Goal: Book appointment/travel/reservation

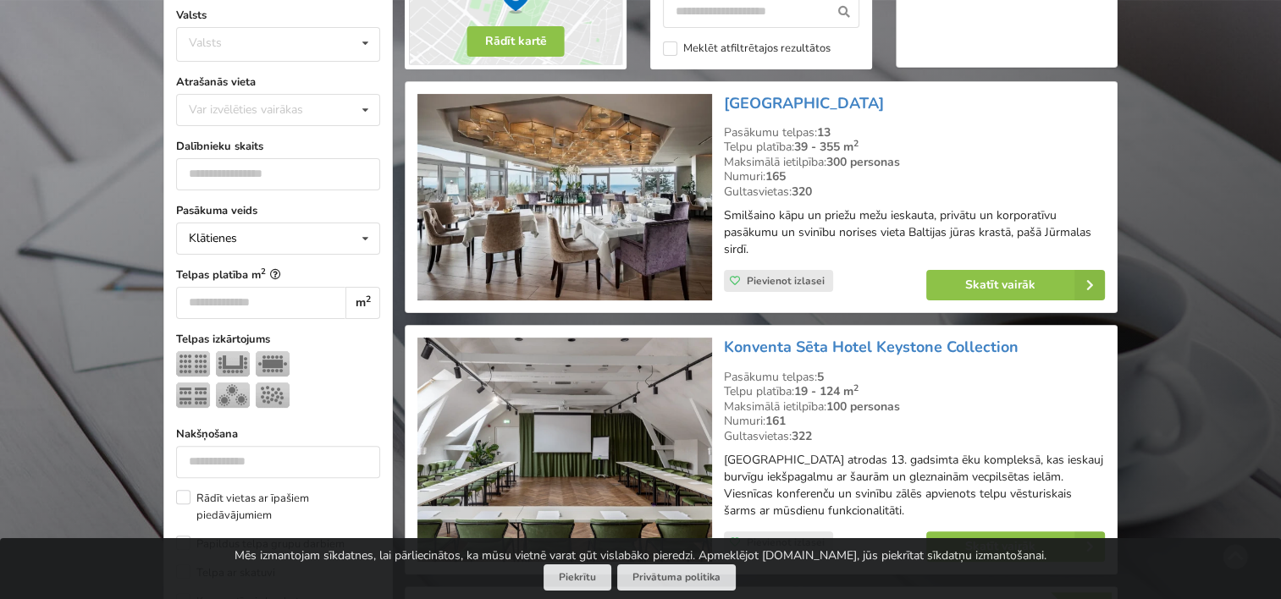
scroll to position [339, 0]
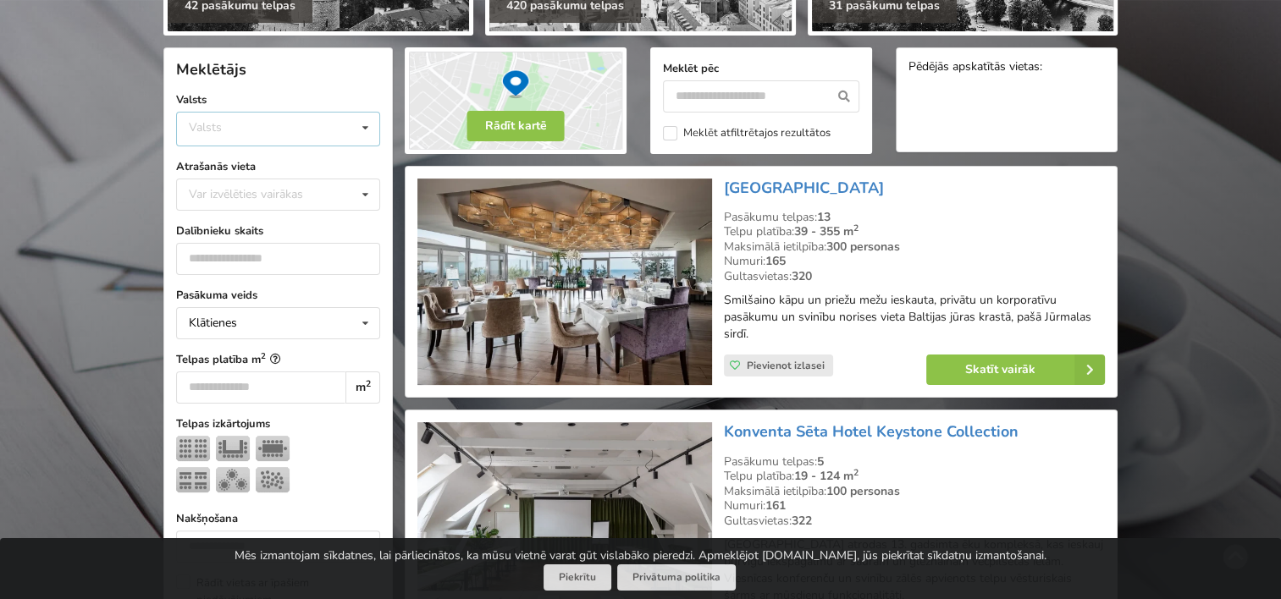
click at [249, 134] on div "Valsts Igaunija [GEOGRAPHIC_DATA] Lietuva" at bounding box center [278, 129] width 204 height 35
click at [224, 193] on div "Latvija" at bounding box center [278, 192] width 202 height 31
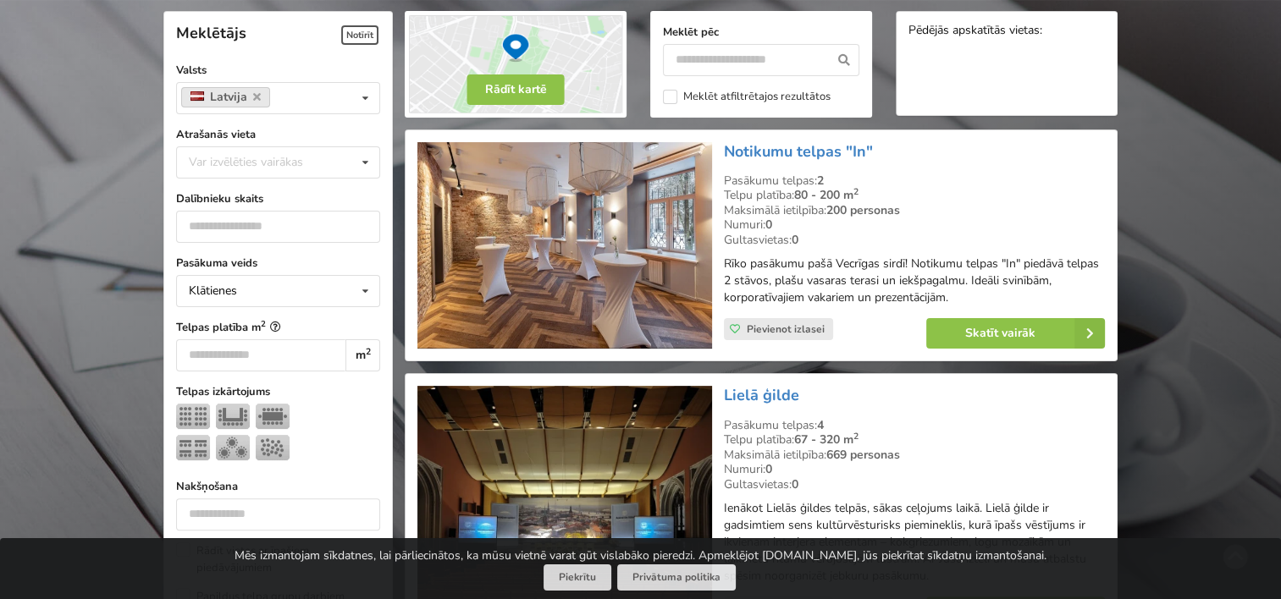
scroll to position [379, 0]
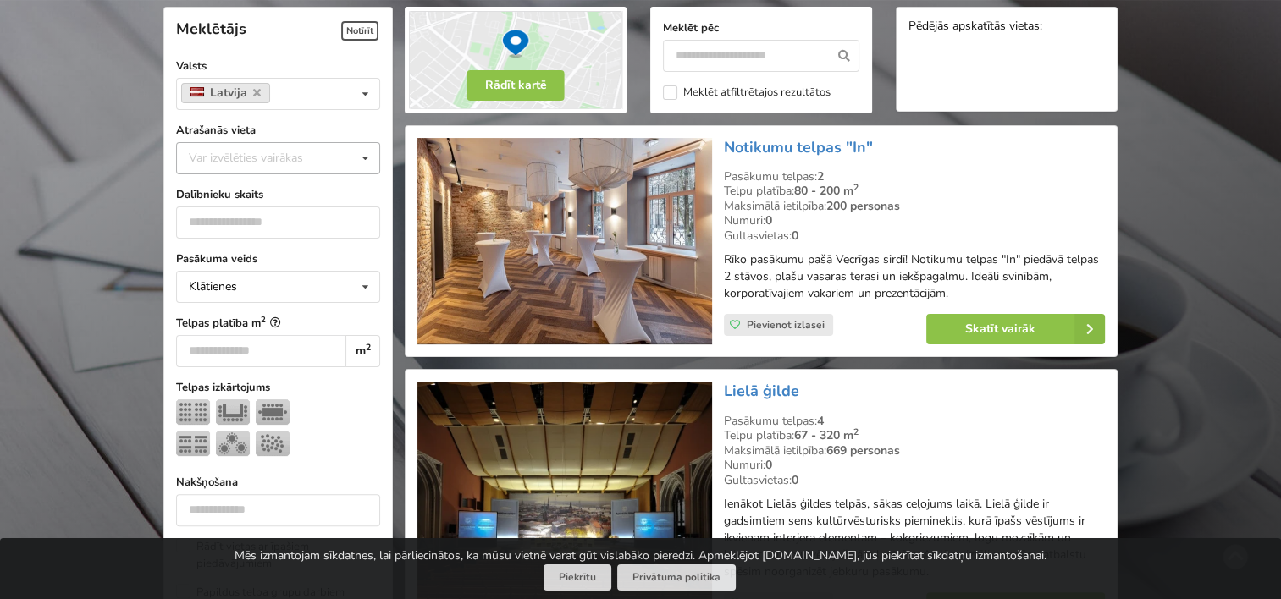
click at [235, 166] on div "Var izvēlēties vairākas" at bounding box center [263, 157] width 157 height 19
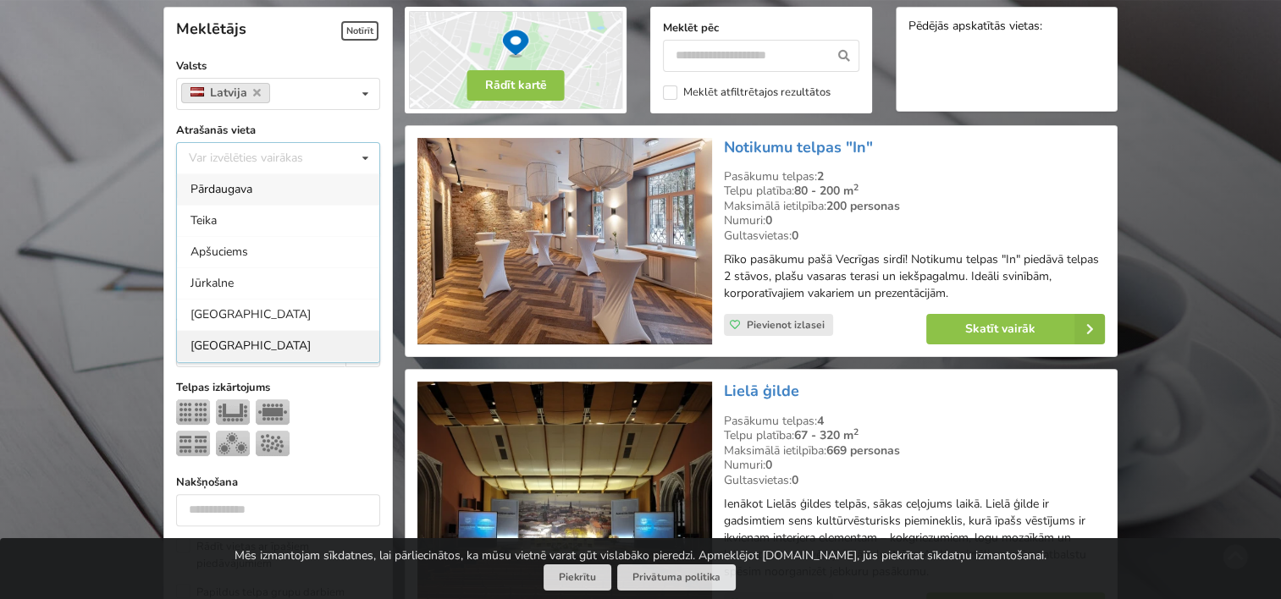
click at [213, 345] on div "Rīga" at bounding box center [278, 345] width 202 height 31
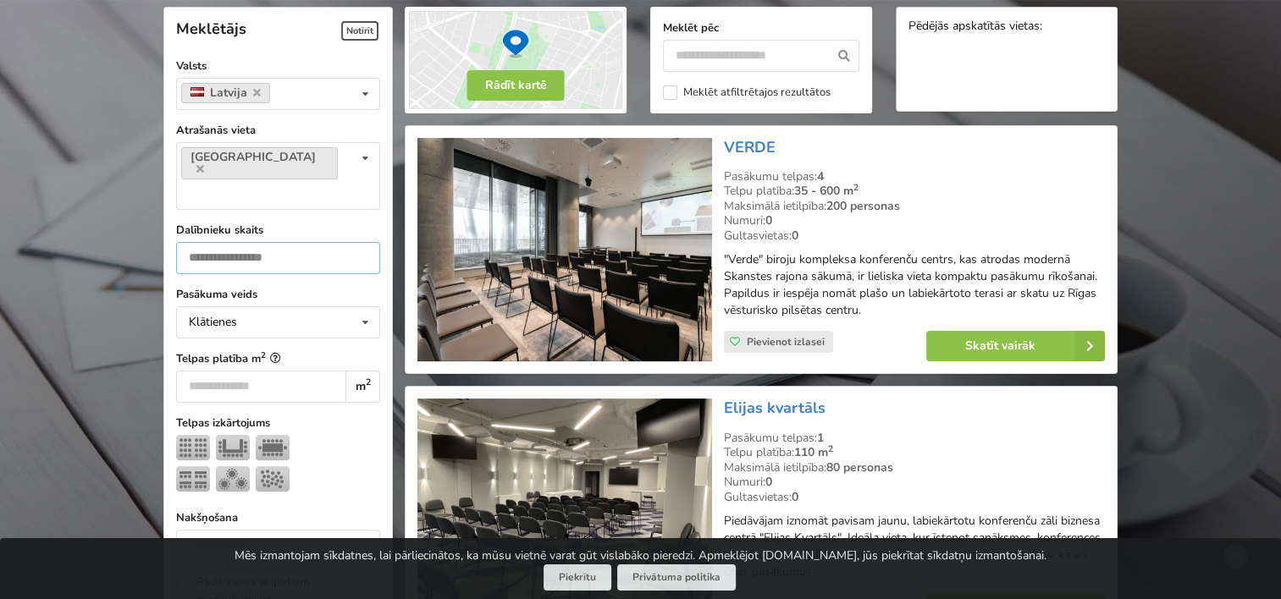
click at [238, 242] on input "number" at bounding box center [278, 258] width 204 height 32
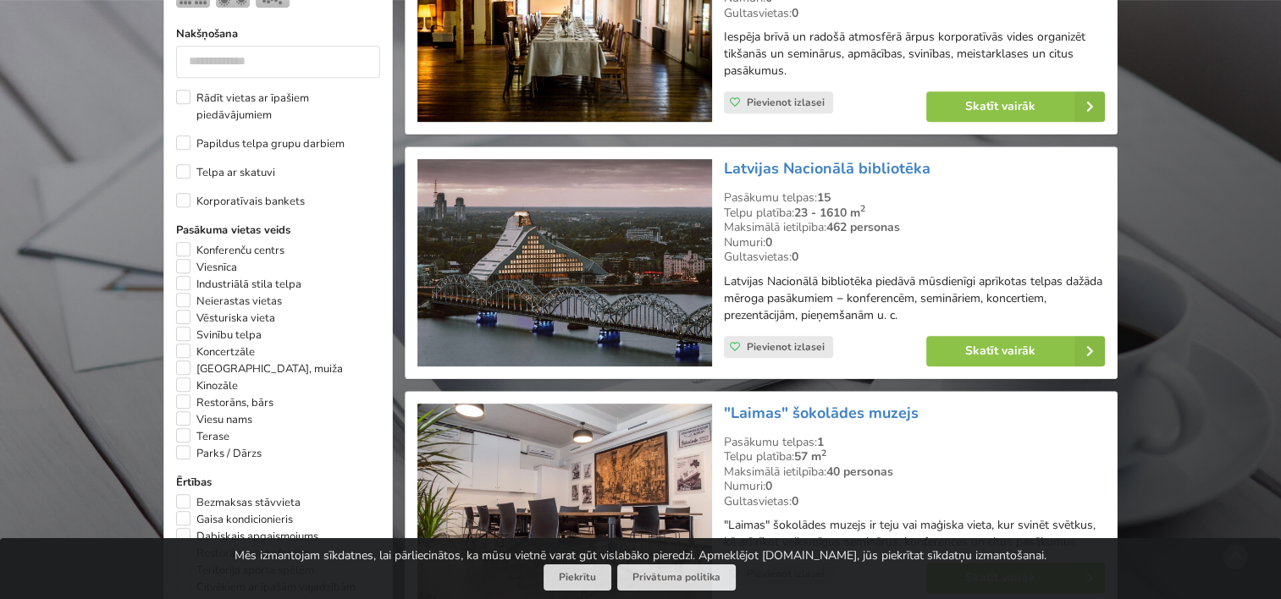
scroll to position [887, 0]
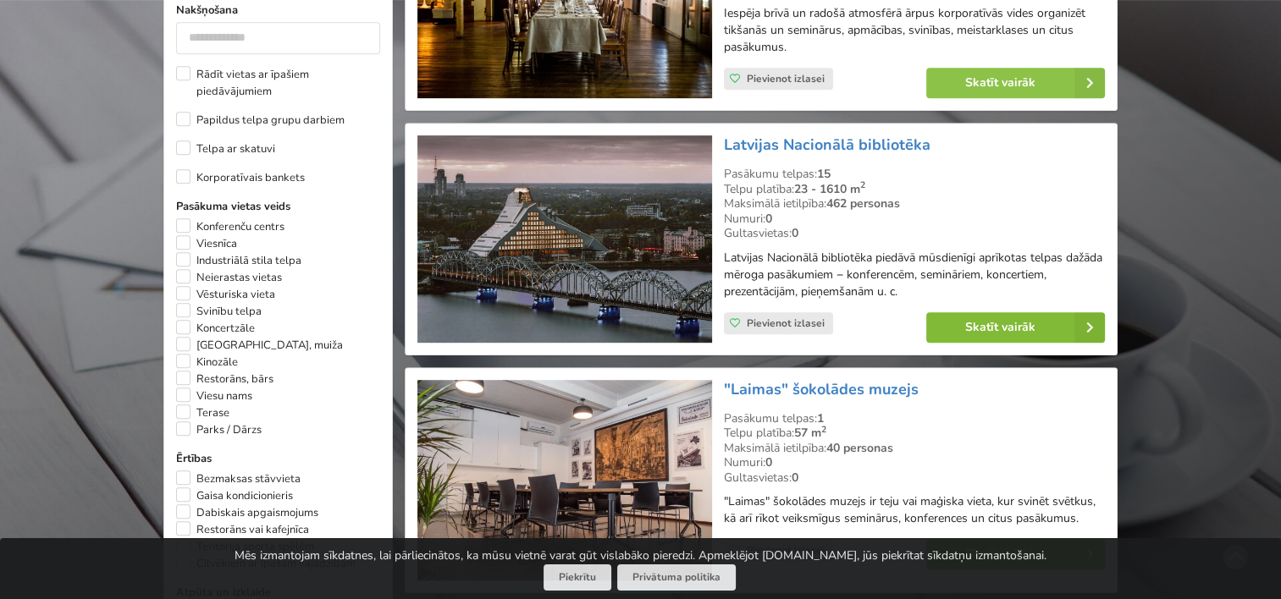
type input "**"
click at [1068, 329] on link "Skatīt vairāk" at bounding box center [1015, 327] width 179 height 30
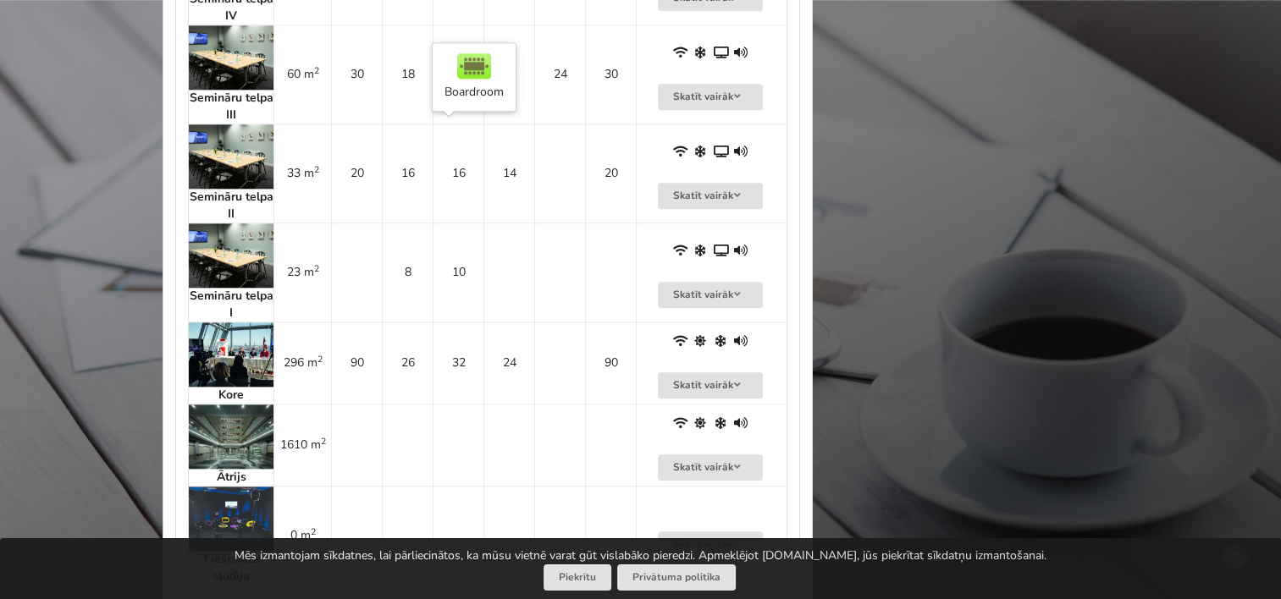
scroll to position [1863, 0]
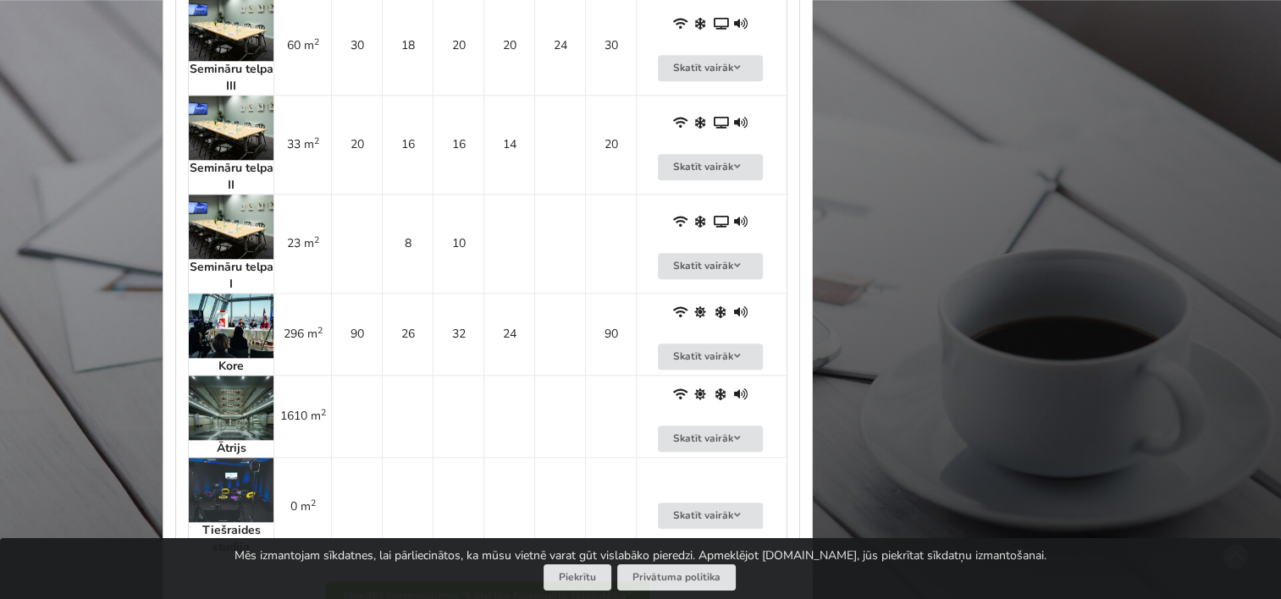
click at [196, 335] on img at bounding box center [231, 326] width 85 height 64
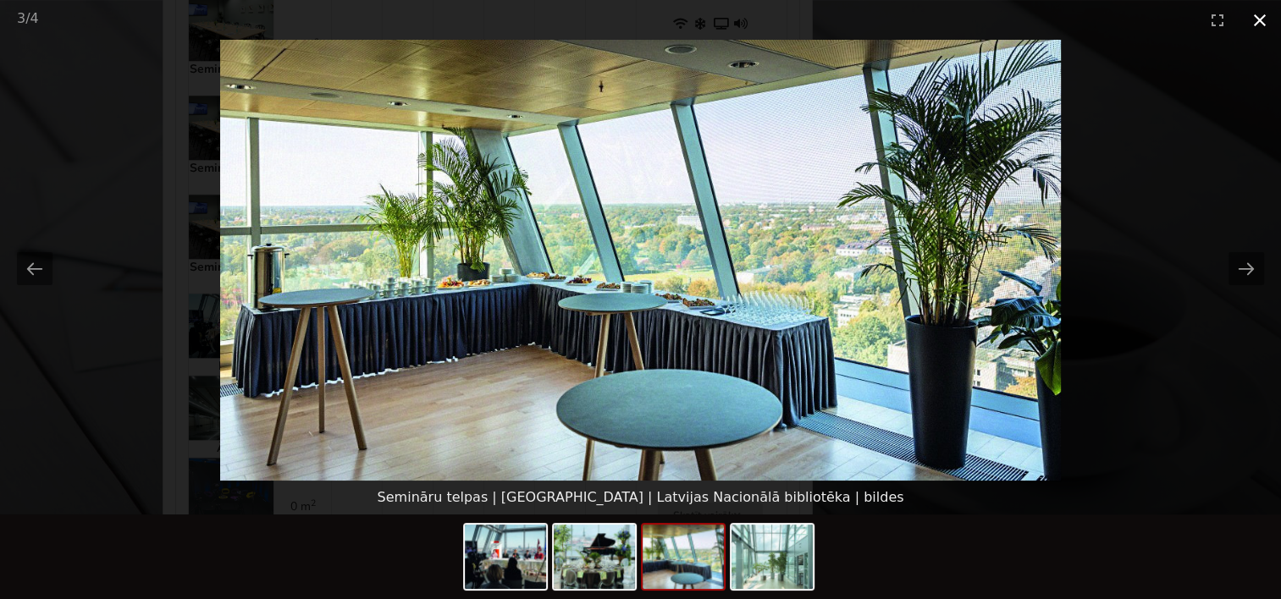
click at [1265, 11] on button "Close gallery" at bounding box center [1260, 20] width 42 height 40
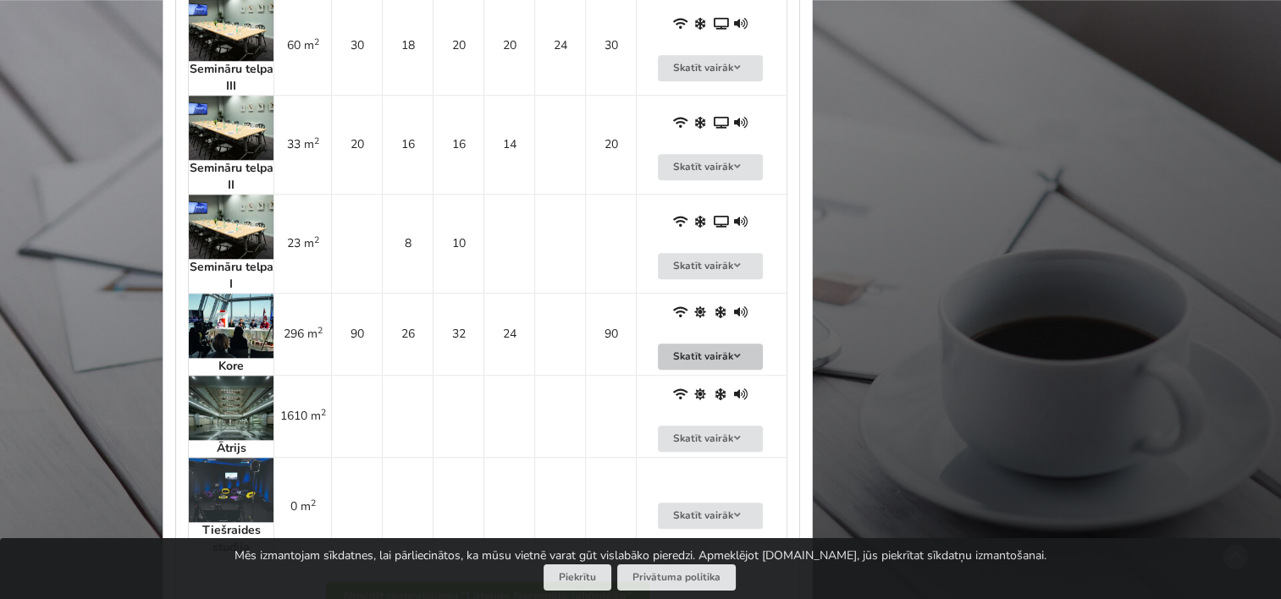
click at [724, 355] on button "Skatīt vairāk" at bounding box center [710, 357] width 105 height 26
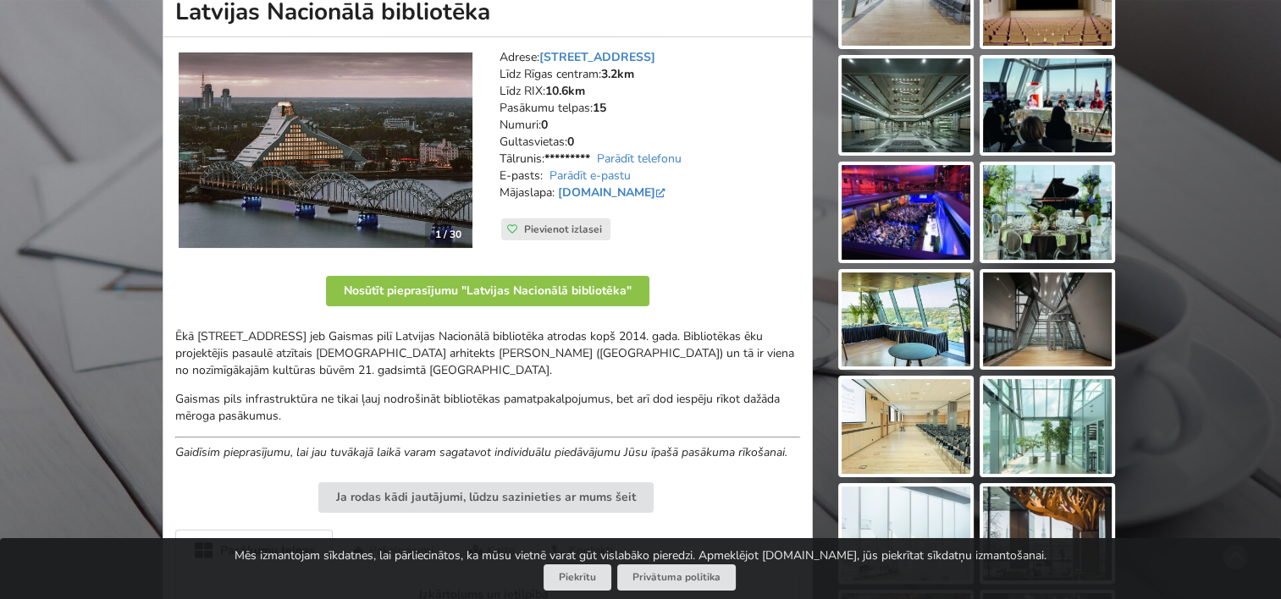
scroll to position [0, 0]
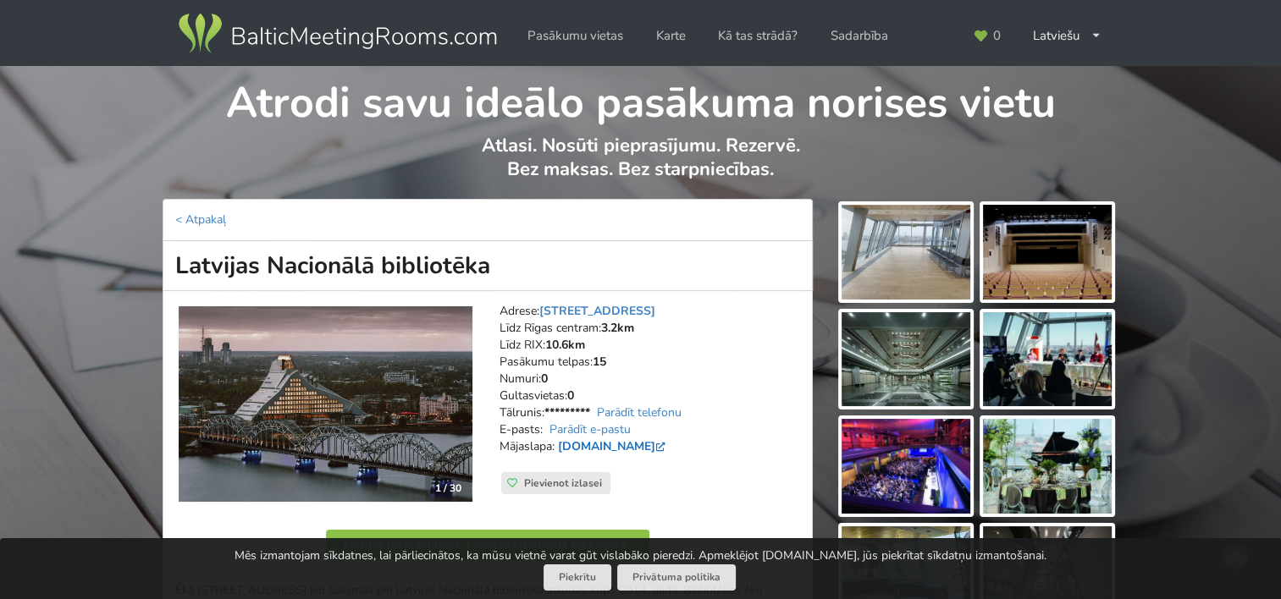
click at [579, 444] on link "lnb.lv" at bounding box center [613, 447] width 111 height 16
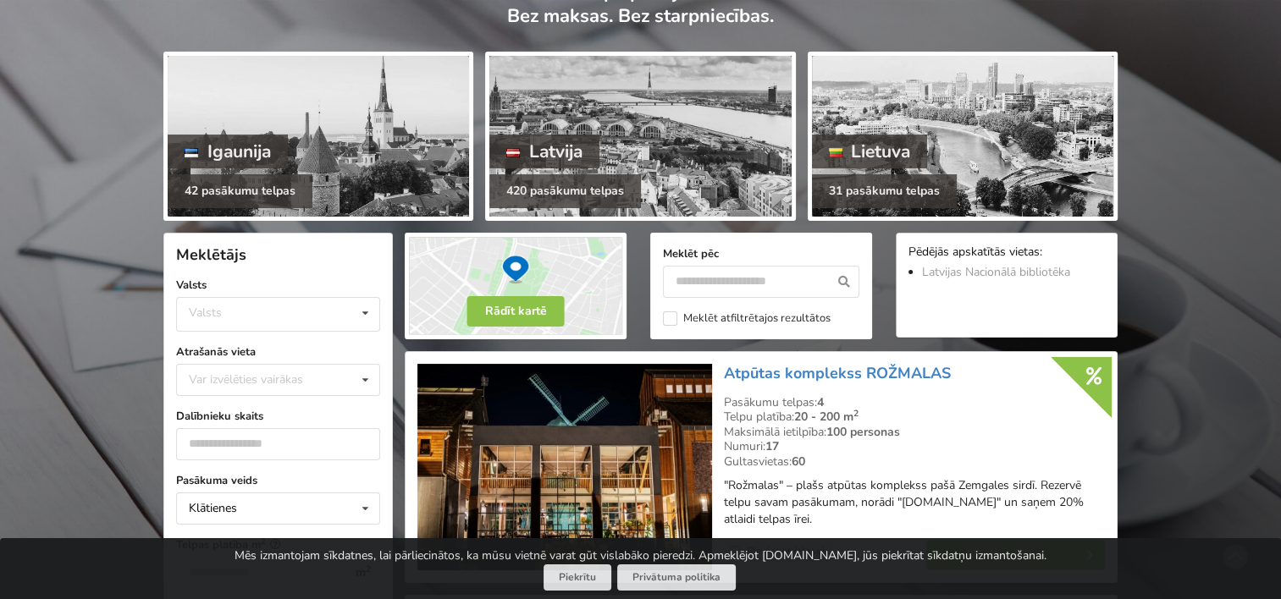
scroll to position [339, 0]
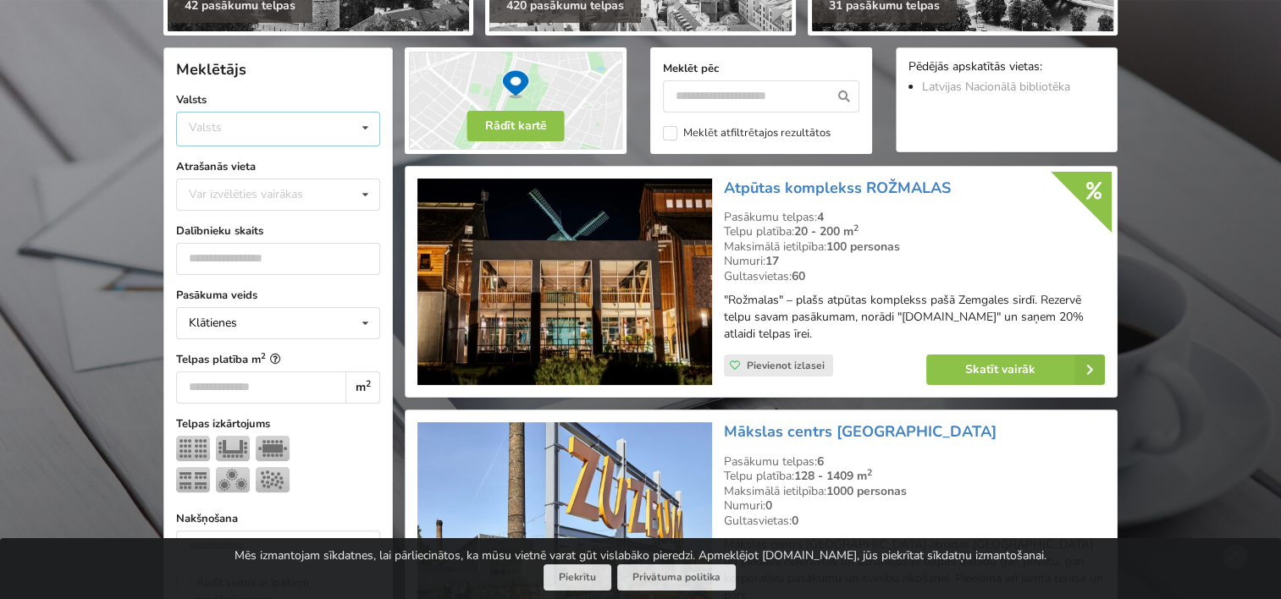
click at [229, 119] on div "Valsts Igaunija [GEOGRAPHIC_DATA] Lietuva" at bounding box center [278, 129] width 204 height 35
click at [228, 185] on div "Latvija" at bounding box center [278, 192] width 202 height 31
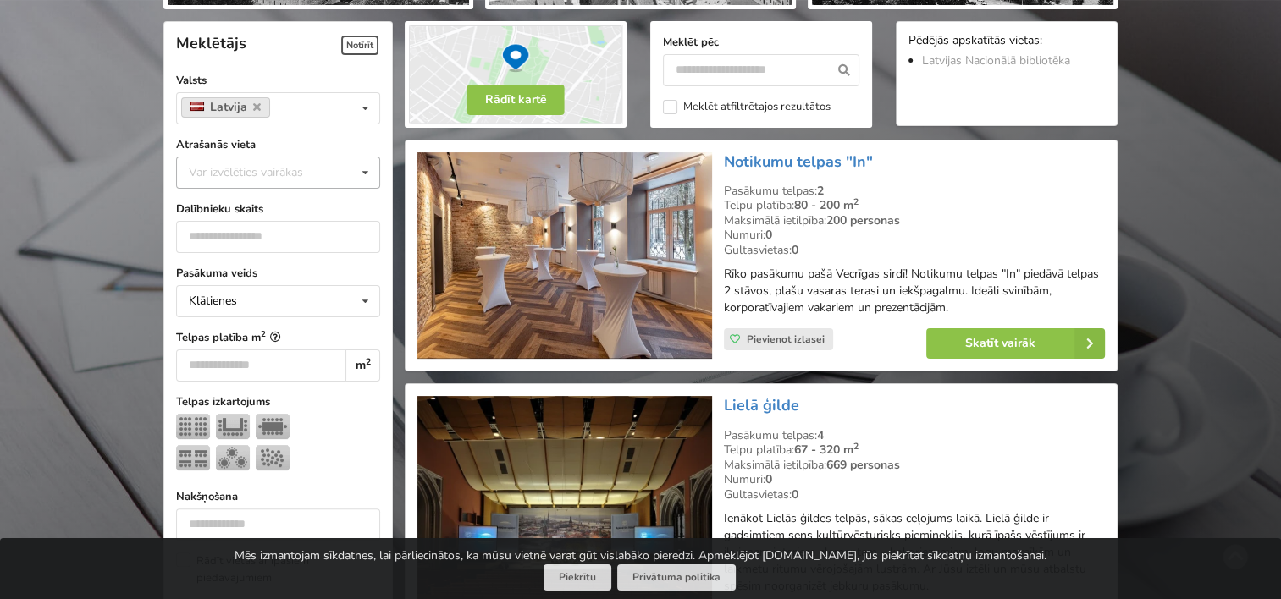
scroll to position [379, 0]
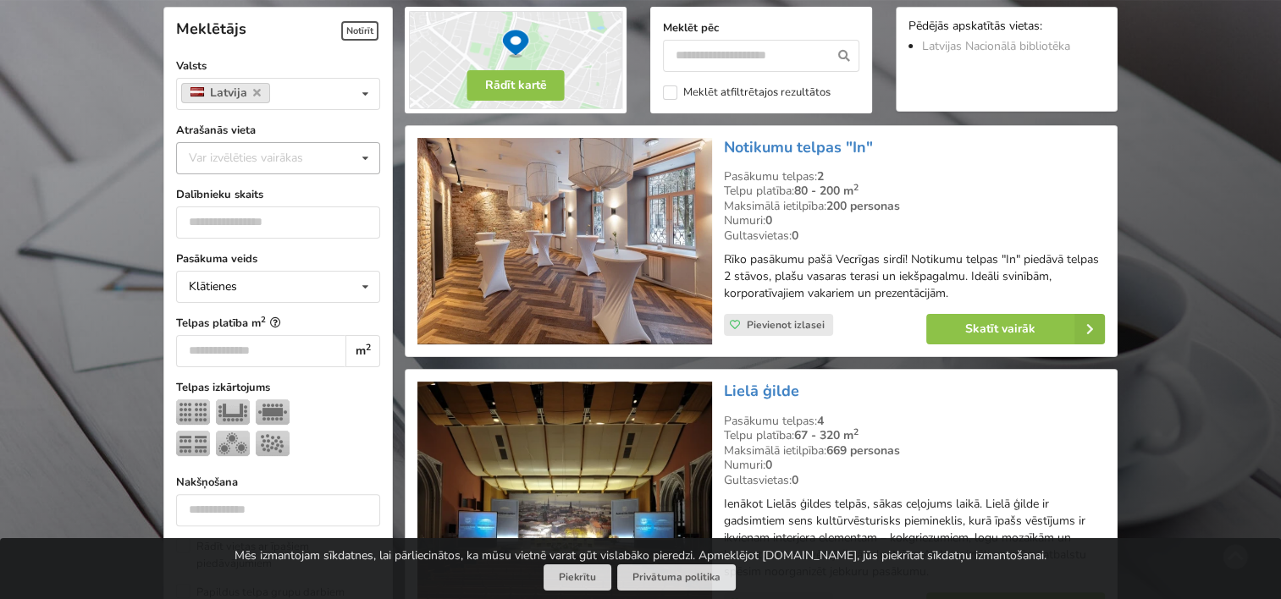
click at [228, 193] on label "Dalībnieku skaits" at bounding box center [278, 194] width 204 height 17
click at [248, 148] on div "Var izvēlēties vairākas" at bounding box center [263, 157] width 157 height 19
type input "*"
type input "**"
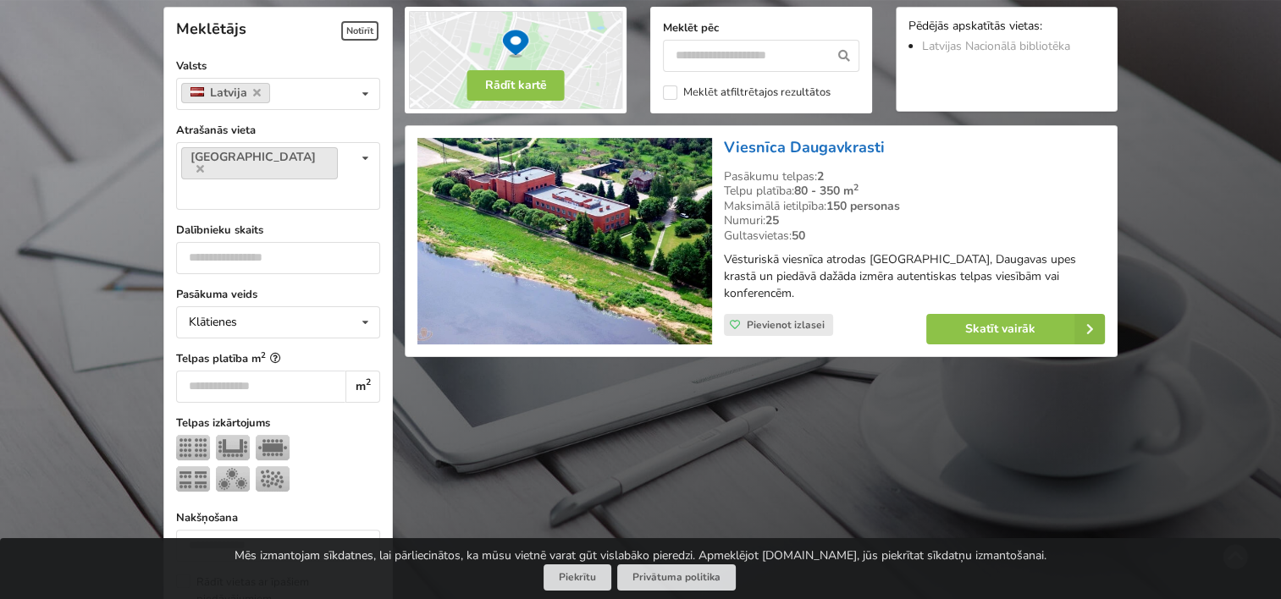
click at [793, 139] on link "Viesnīca Daugavkrasti" at bounding box center [804, 147] width 161 height 20
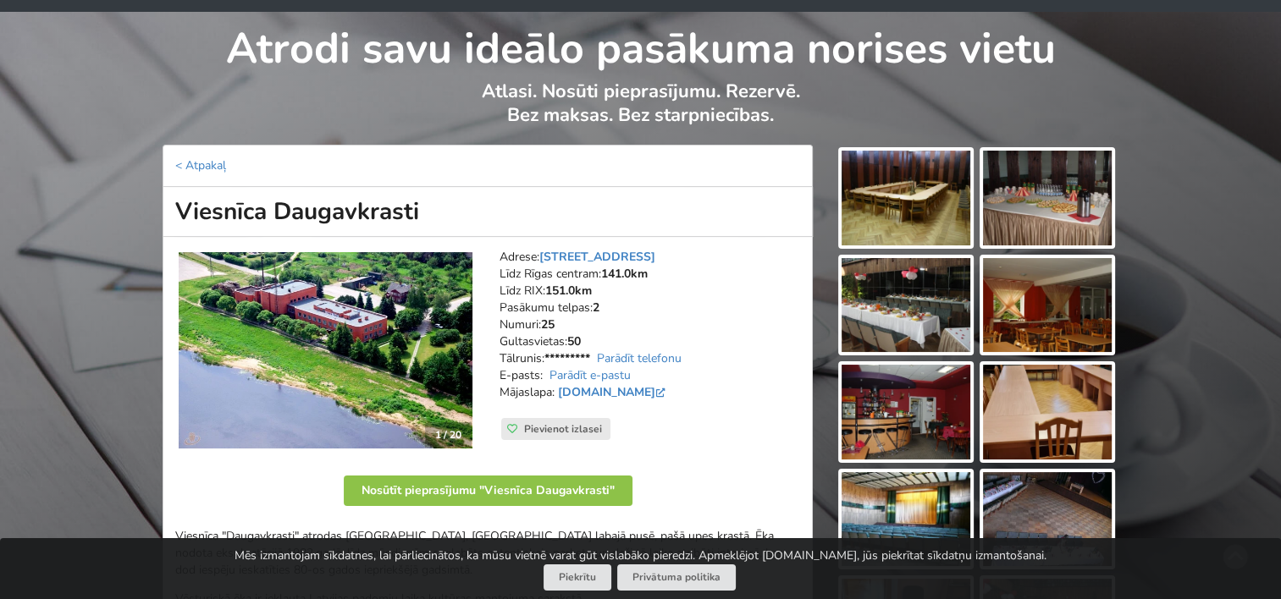
scroll to position [85, 0]
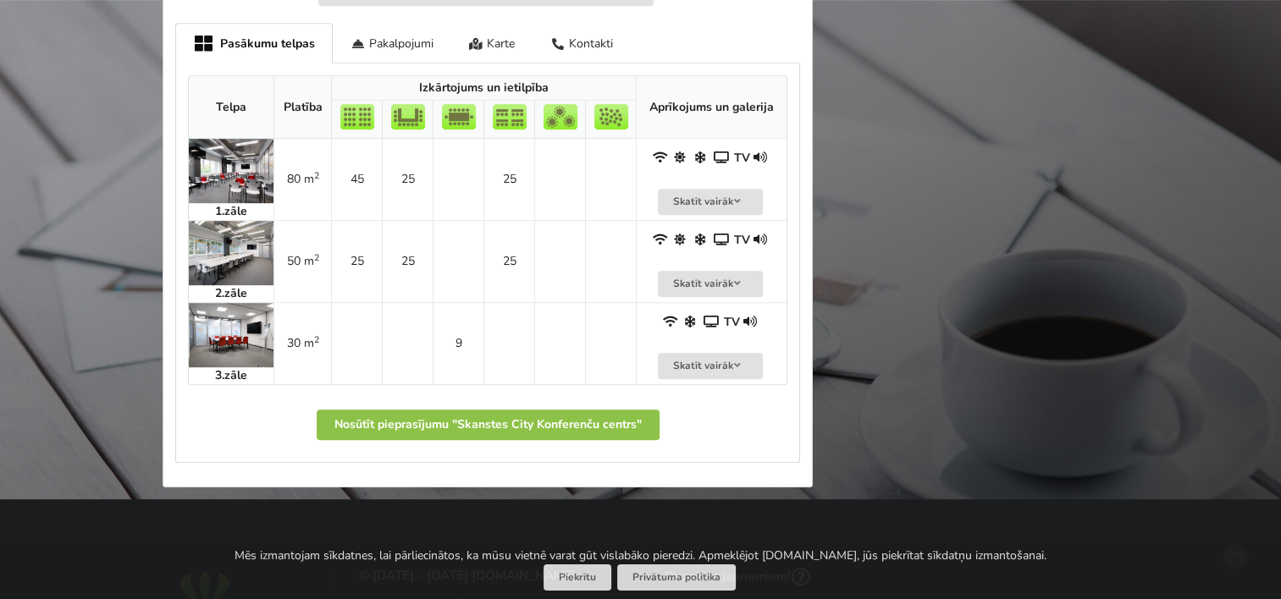
scroll to position [1101, 0]
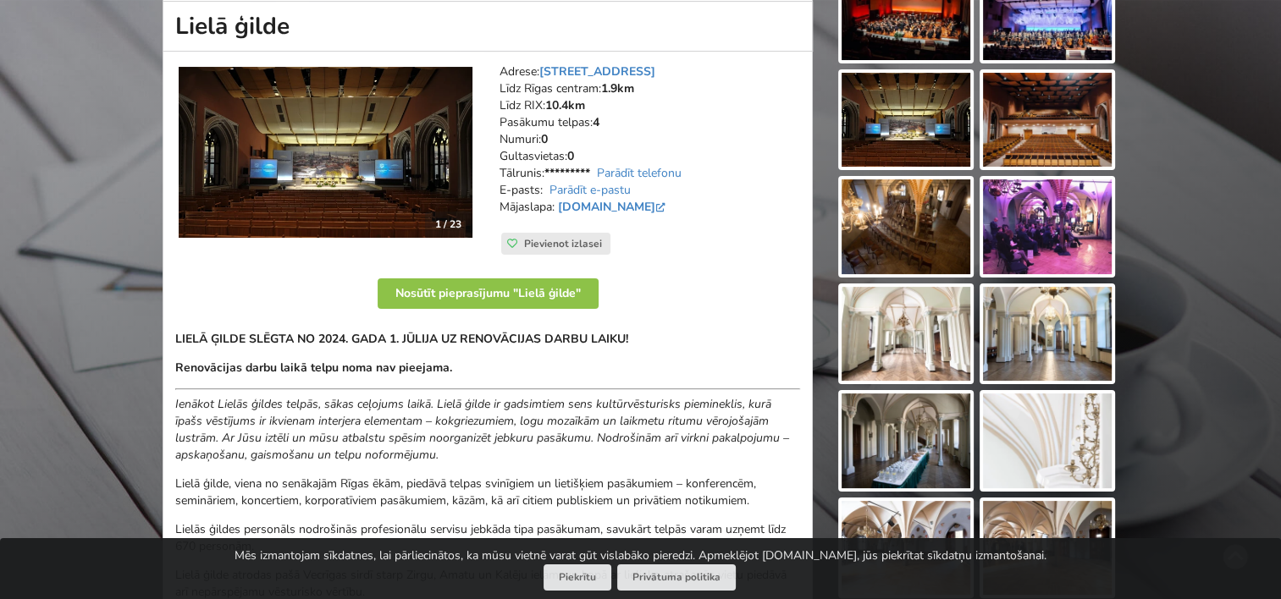
scroll to position [254, 0]
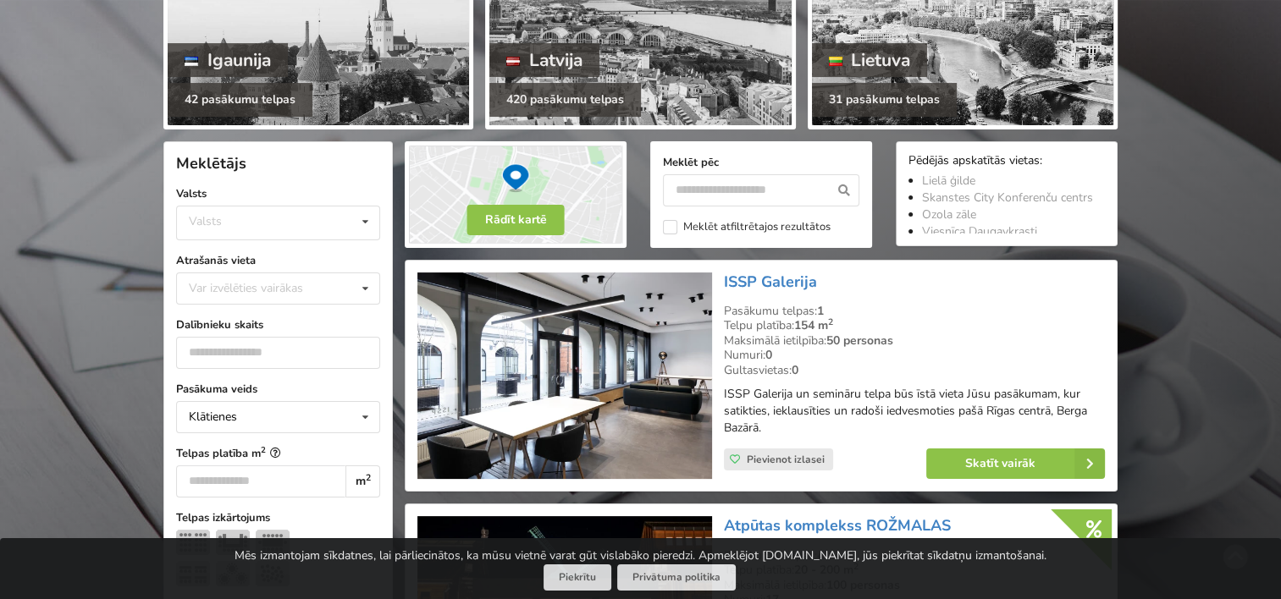
scroll to position [254, 0]
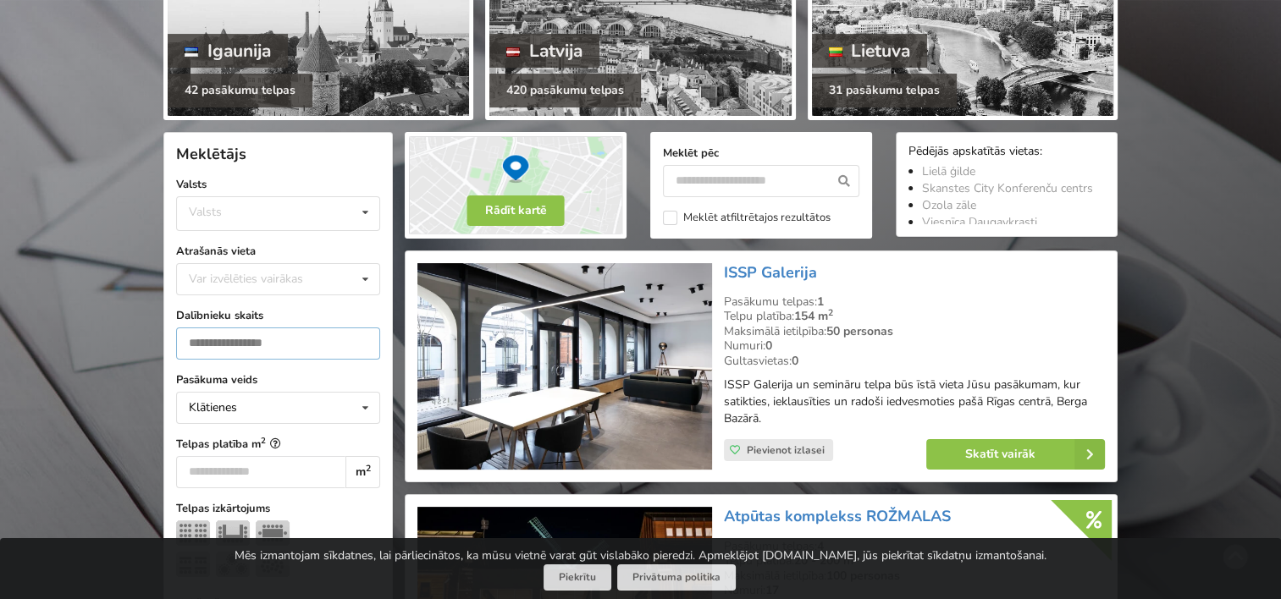
click at [288, 349] on input "number" at bounding box center [278, 344] width 204 height 32
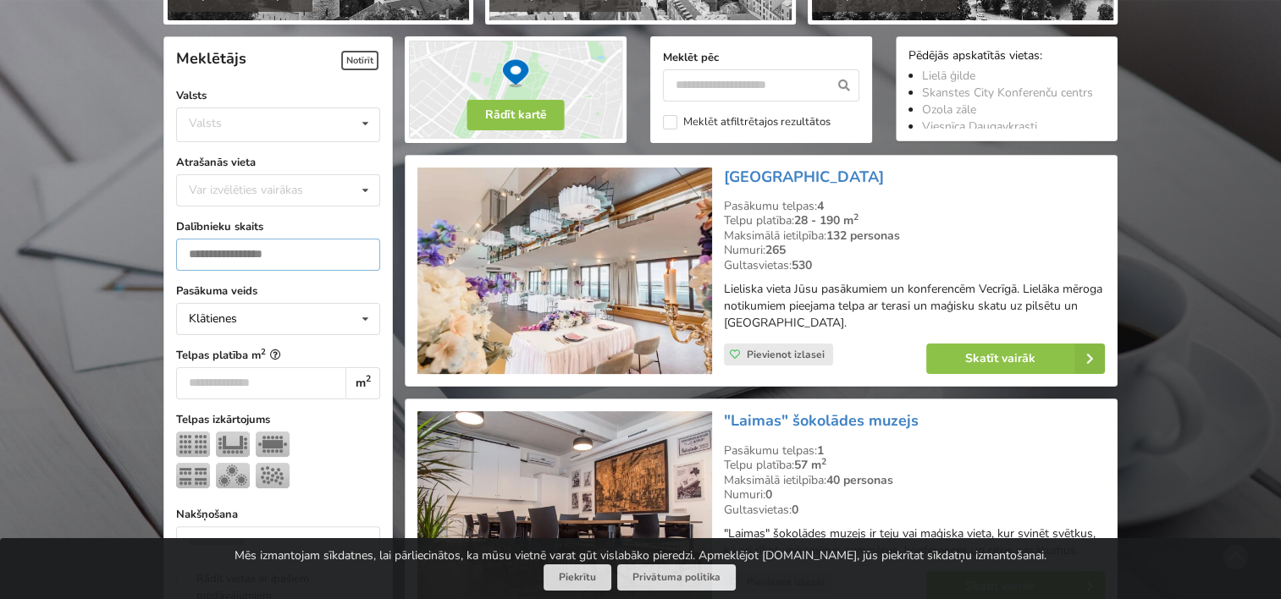
scroll to position [379, 0]
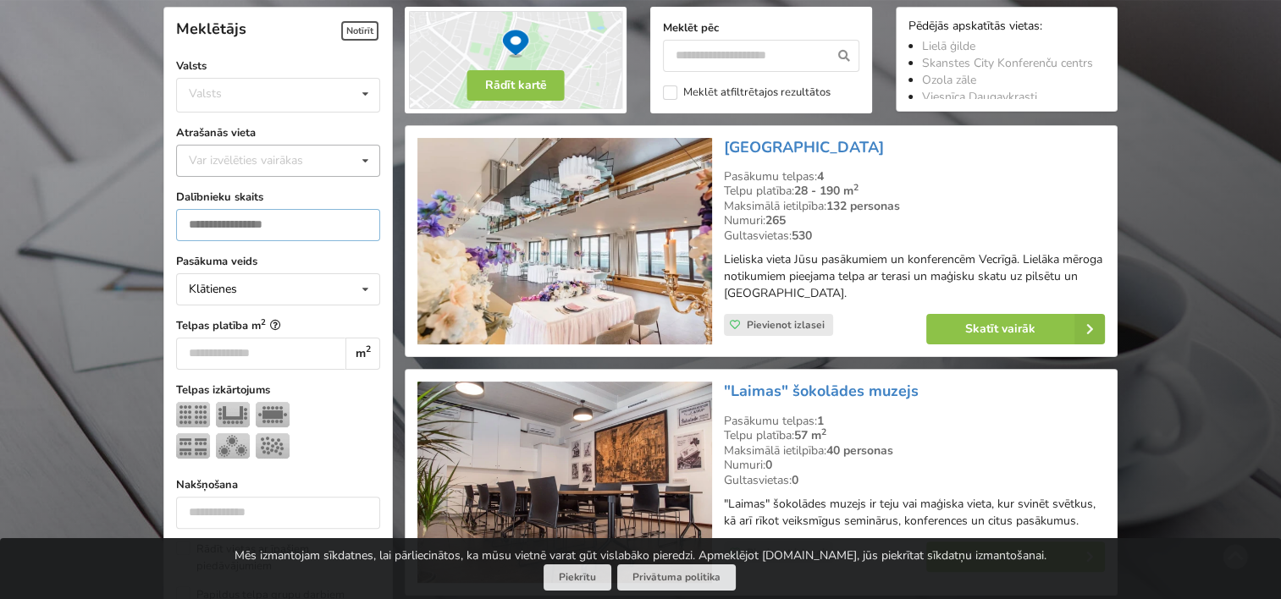
type input "**"
click at [307, 152] on div "Var izvēlēties vairākas" at bounding box center [263, 160] width 157 height 19
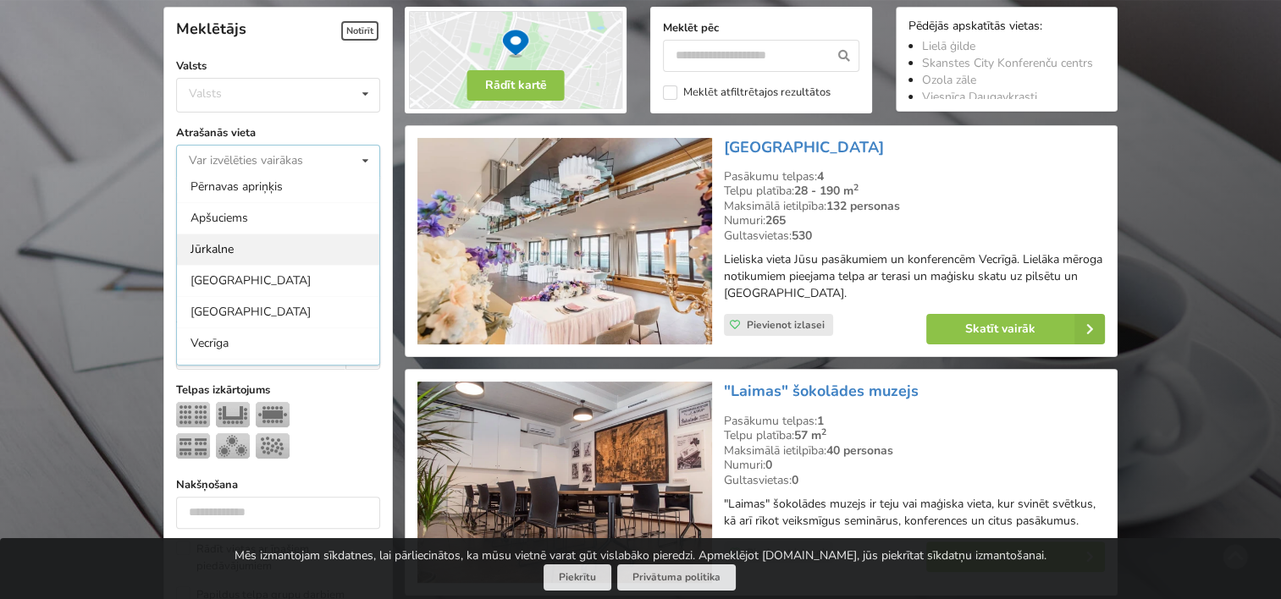
scroll to position [169, 0]
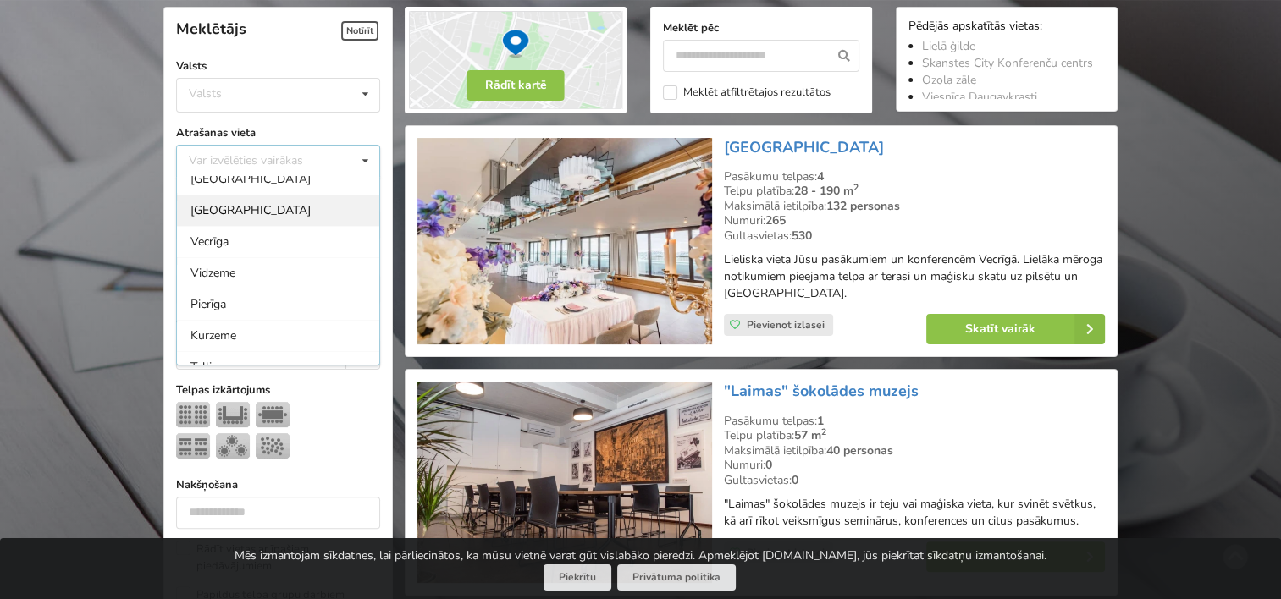
click at [207, 213] on div "[GEOGRAPHIC_DATA]" at bounding box center [278, 210] width 202 height 31
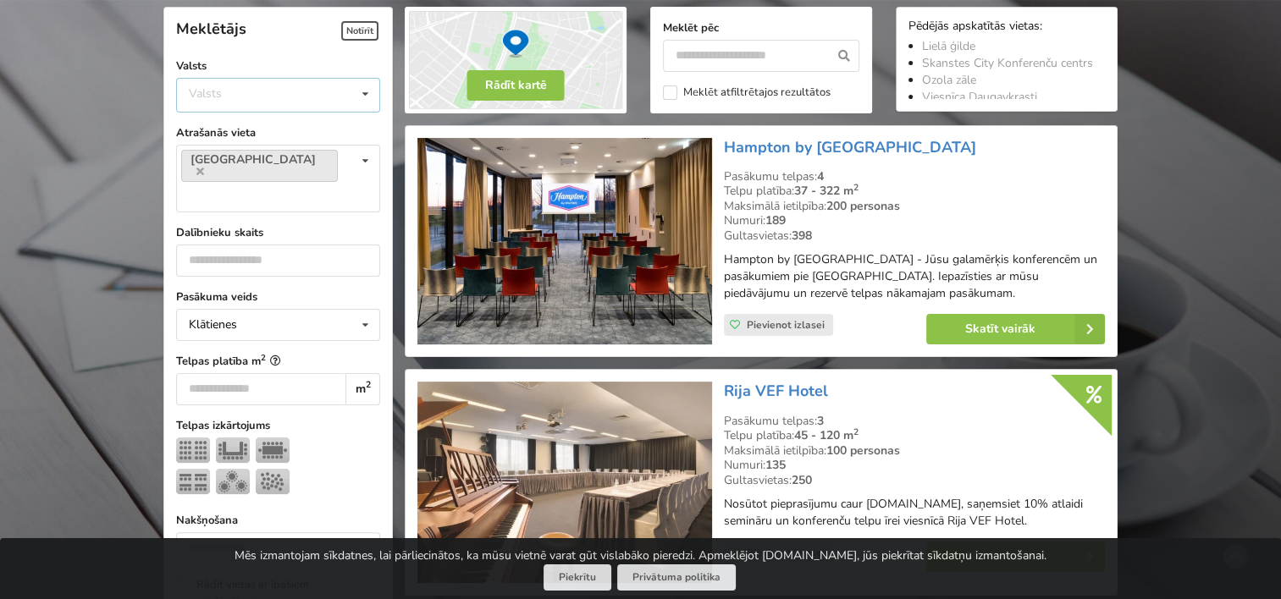
click at [219, 88] on div "Valsts" at bounding box center [205, 93] width 33 height 14
click at [230, 163] on div "Latvija" at bounding box center [278, 158] width 202 height 31
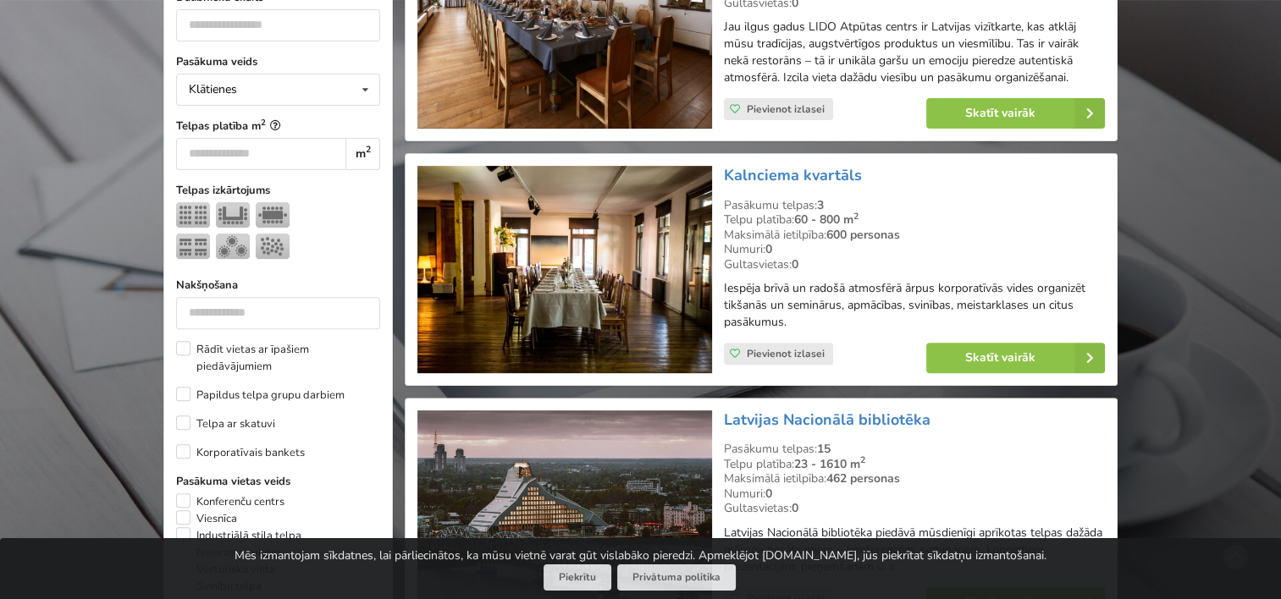
scroll to position [633, 0]
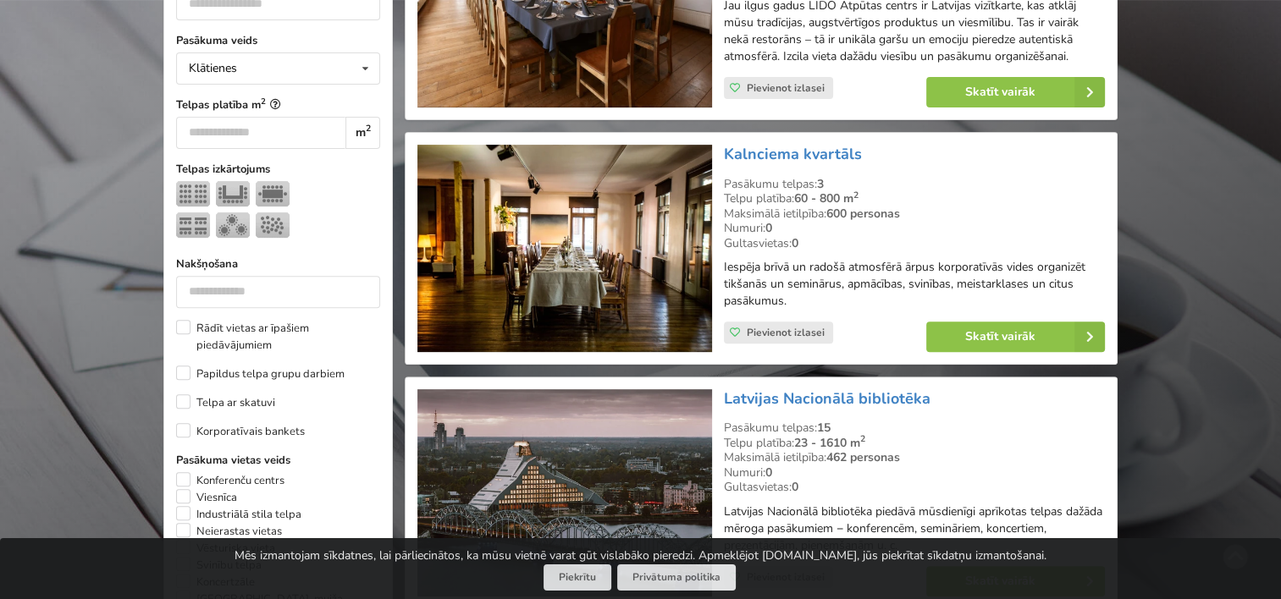
drag, startPoint x: 717, startPoint y: 251, endPoint x: 1236, endPoint y: 230, distance: 519.4
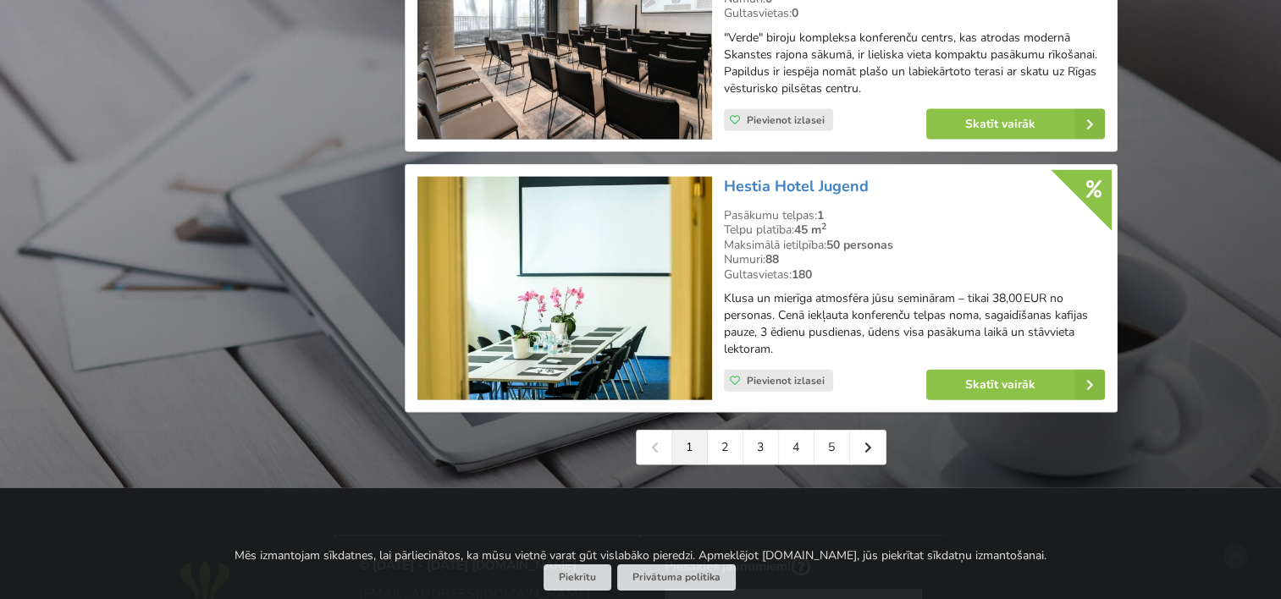
scroll to position [3850, 0]
click at [726, 432] on link "2" at bounding box center [726, 449] width 36 height 34
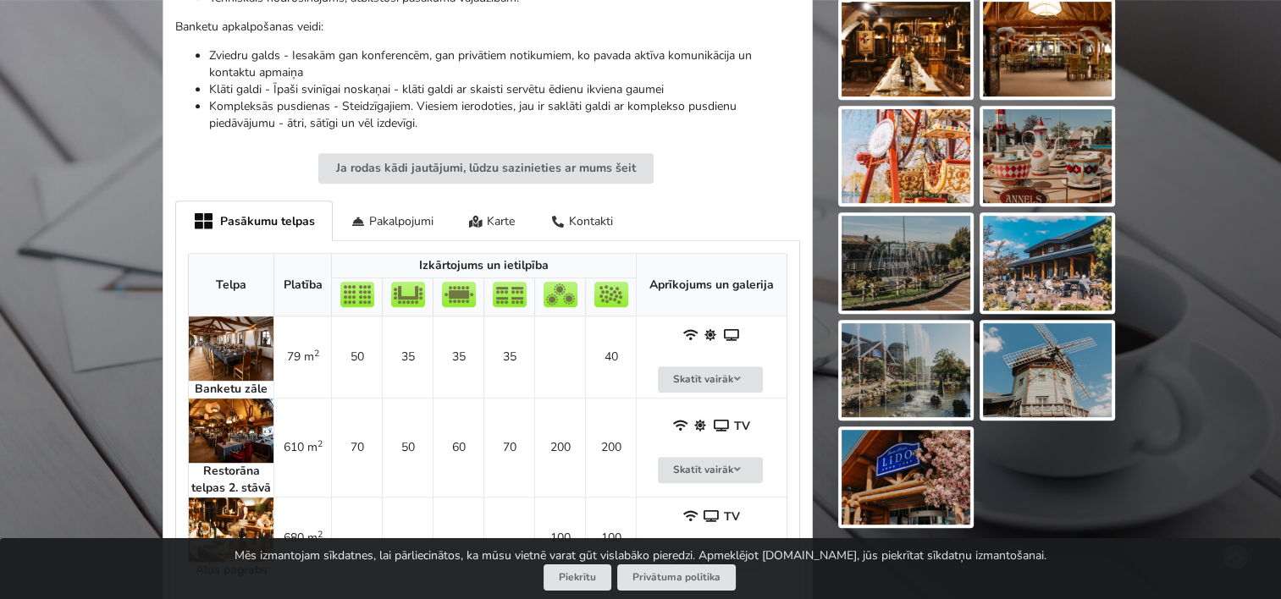
scroll to position [847, 0]
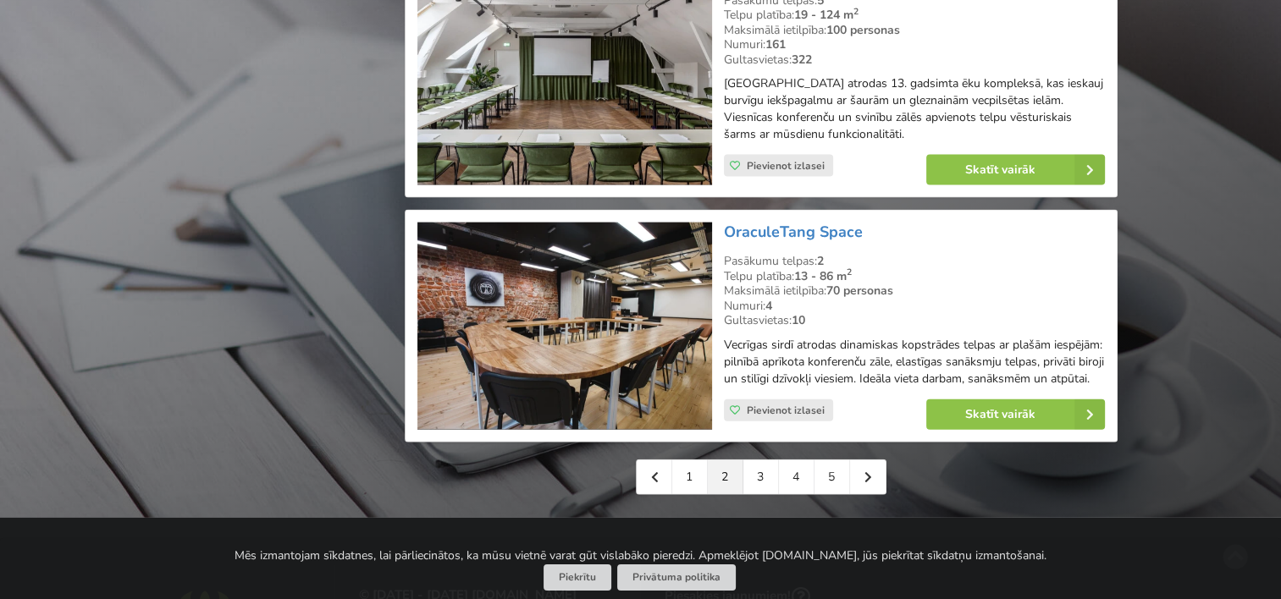
scroll to position [3894, 0]
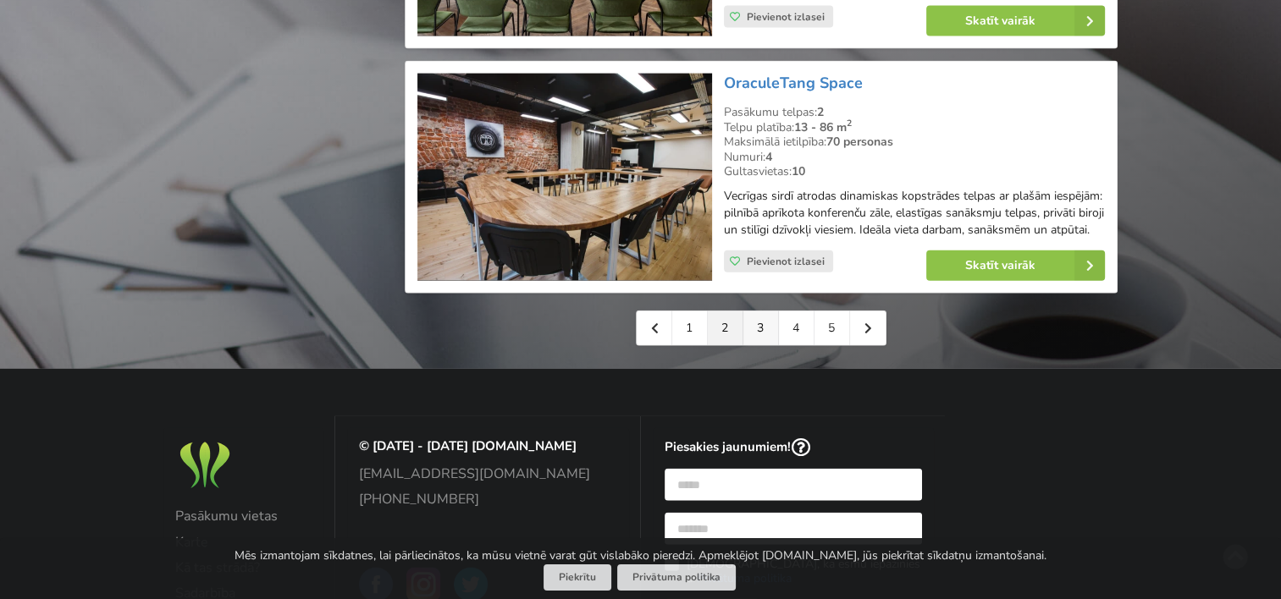
click at [756, 345] on link "3" at bounding box center [761, 329] width 36 height 34
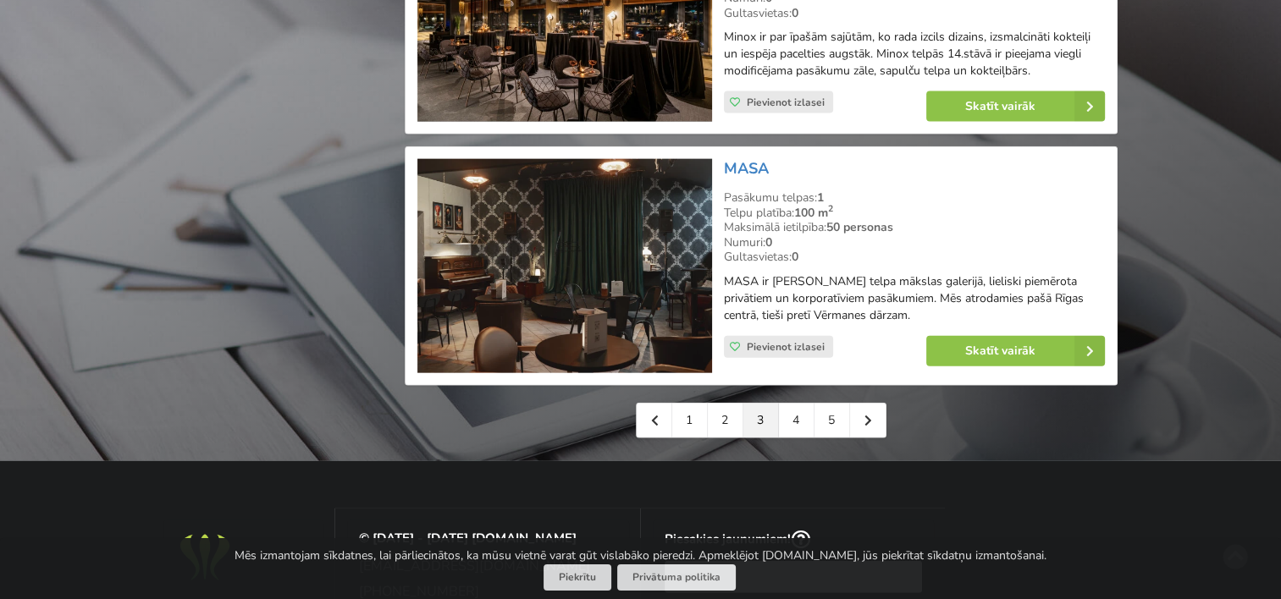
scroll to position [3894, 0]
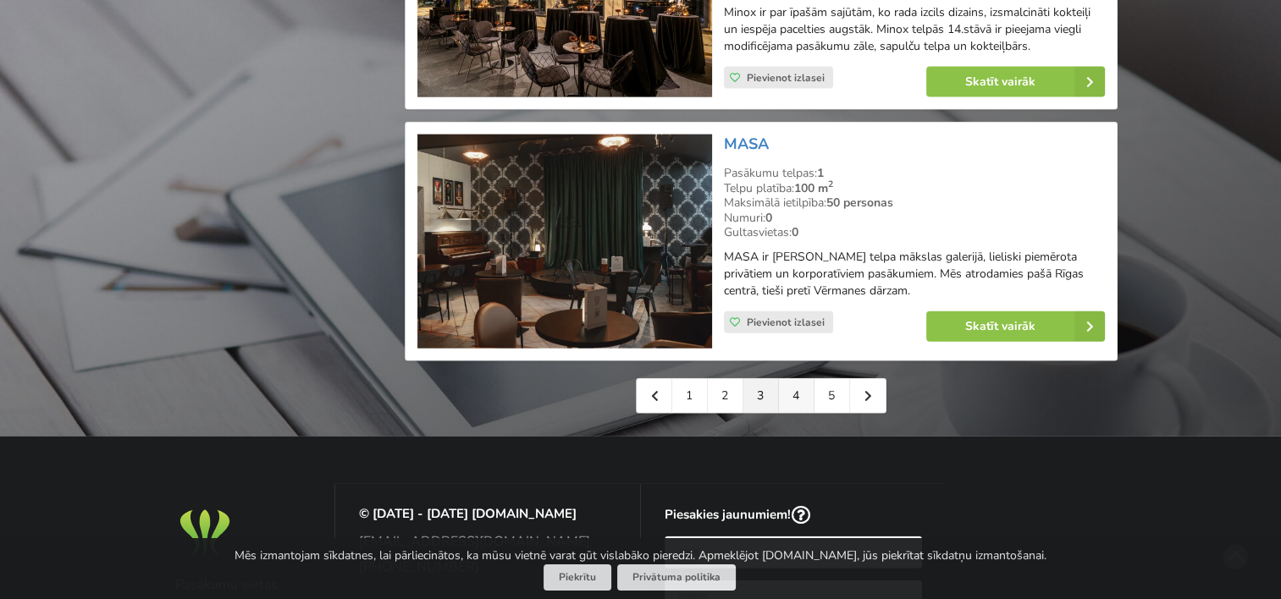
click at [779, 387] on link "4" at bounding box center [797, 396] width 36 height 34
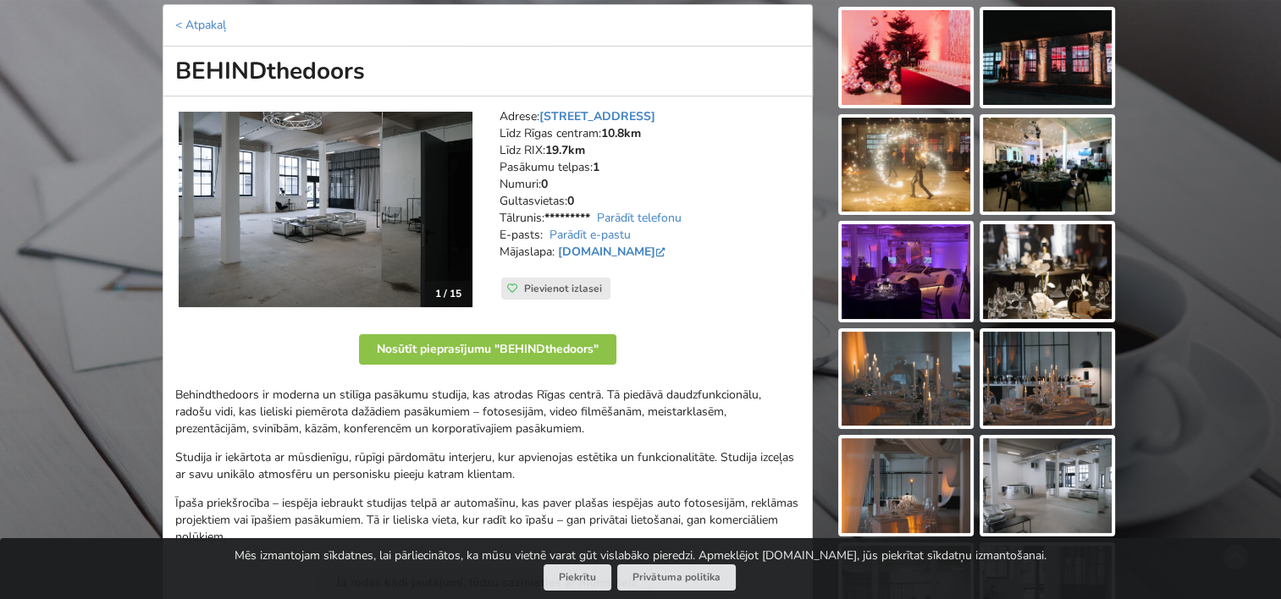
scroll to position [169, 0]
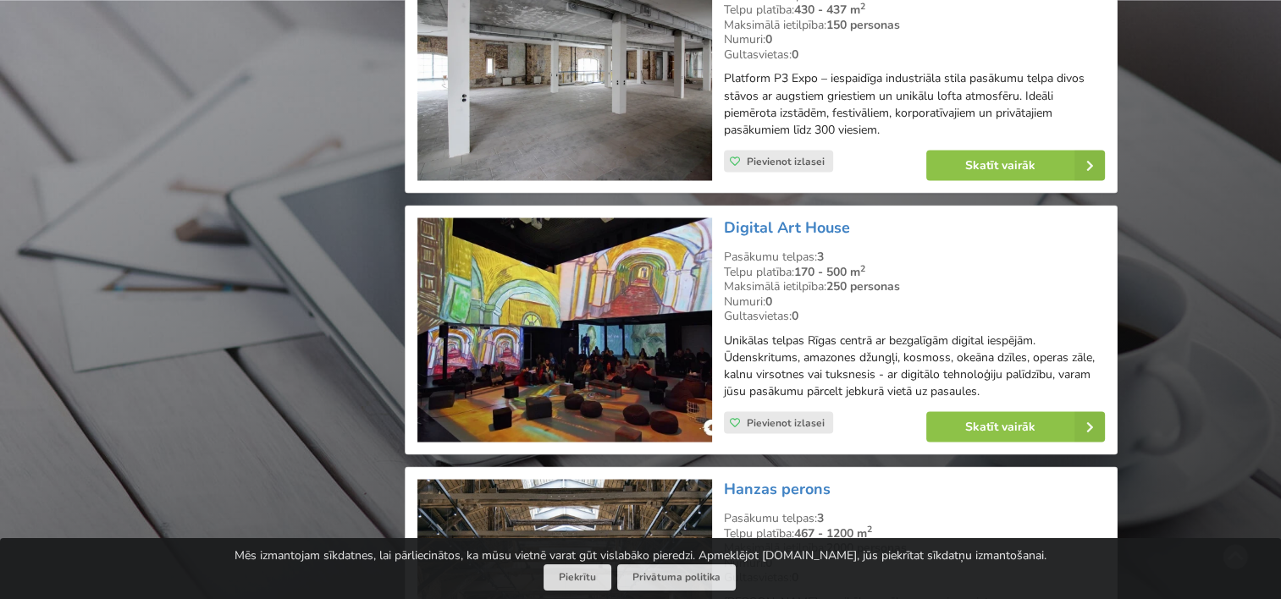
scroll to position [3132, 0]
